Goal: Find specific page/section: Find specific page/section

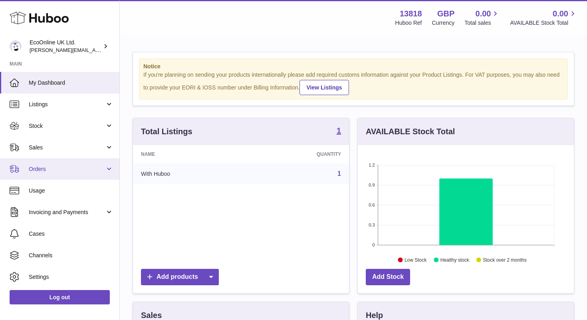
scroll to position [125, 216]
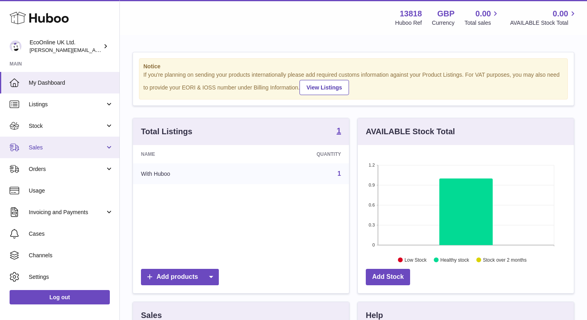
click at [53, 151] on span "Sales" at bounding box center [67, 148] width 76 height 8
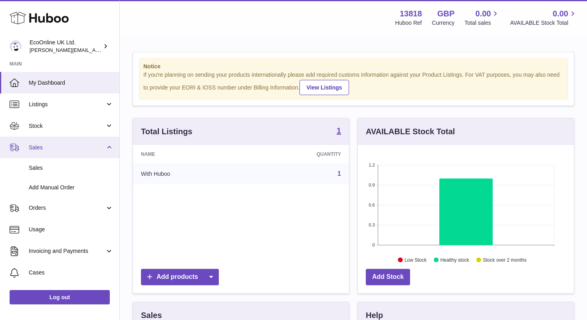
click at [88, 145] on span "Sales" at bounding box center [67, 148] width 76 height 8
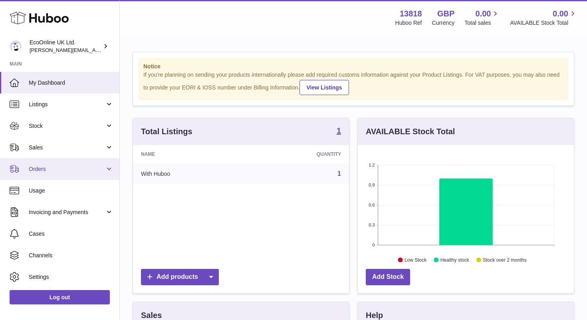
click at [92, 167] on span "Orders" at bounding box center [67, 169] width 76 height 8
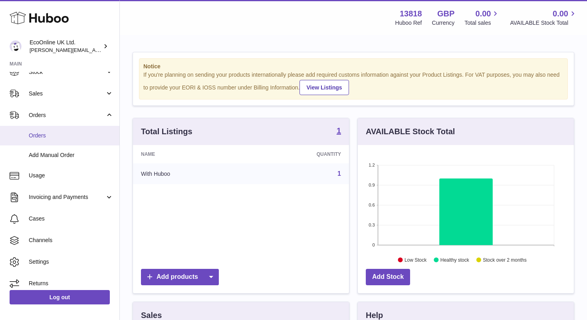
scroll to position [56, 0]
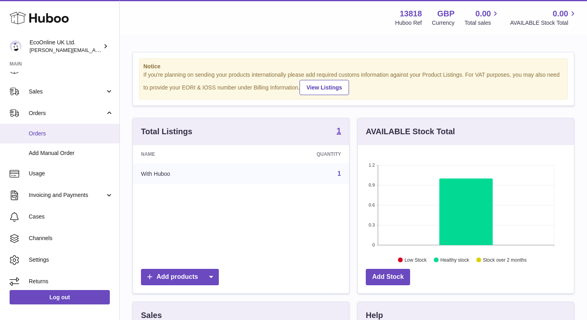
click at [75, 139] on link "Orders" at bounding box center [59, 134] width 119 height 20
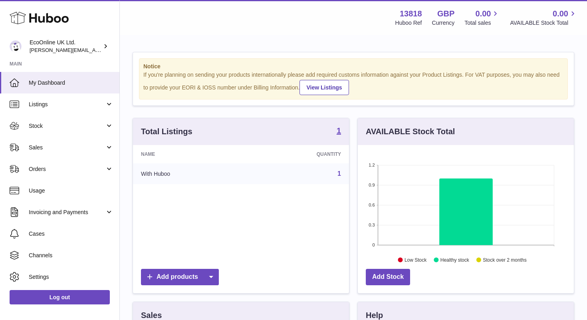
scroll to position [125, 216]
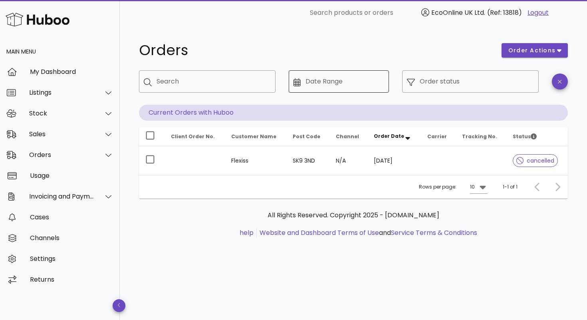
click at [338, 81] on div "Date Range" at bounding box center [344, 81] width 79 height 22
